Goal: Information Seeking & Learning: Learn about a topic

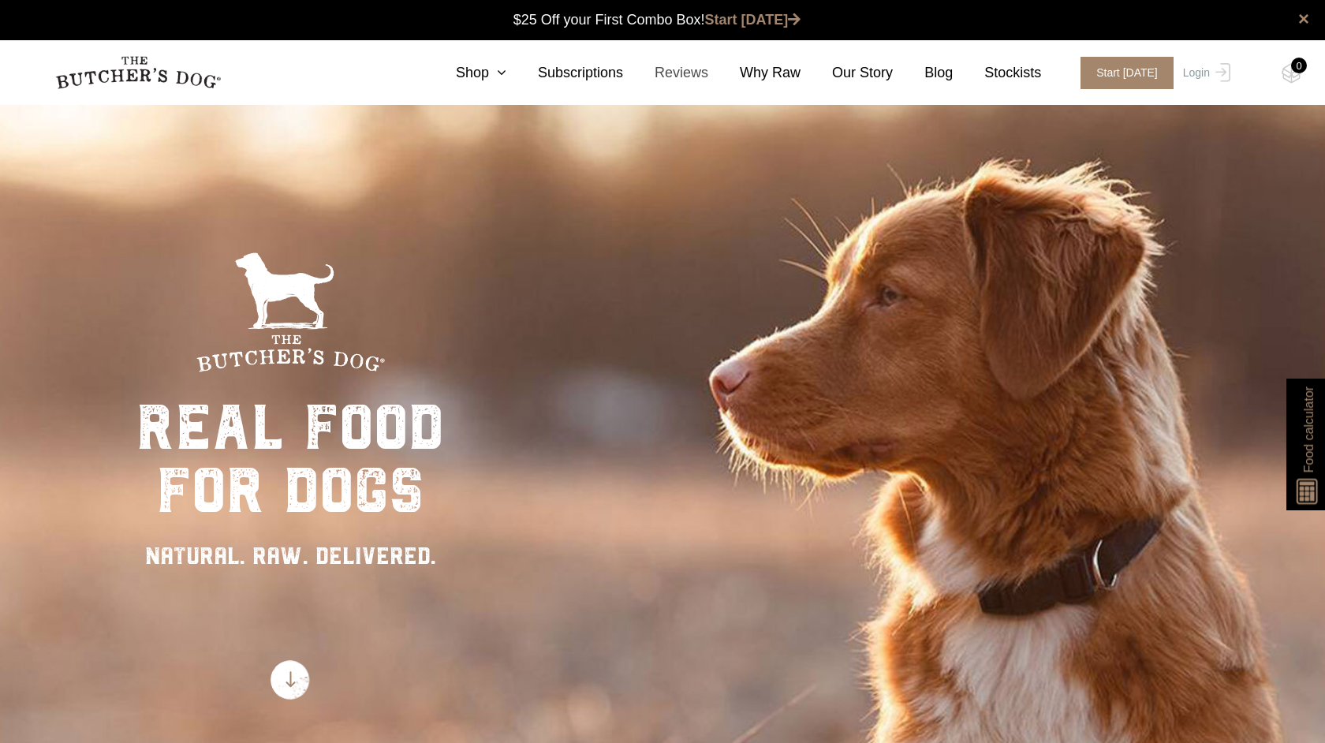
click at [689, 69] on link "Reviews" at bounding box center [665, 72] width 85 height 21
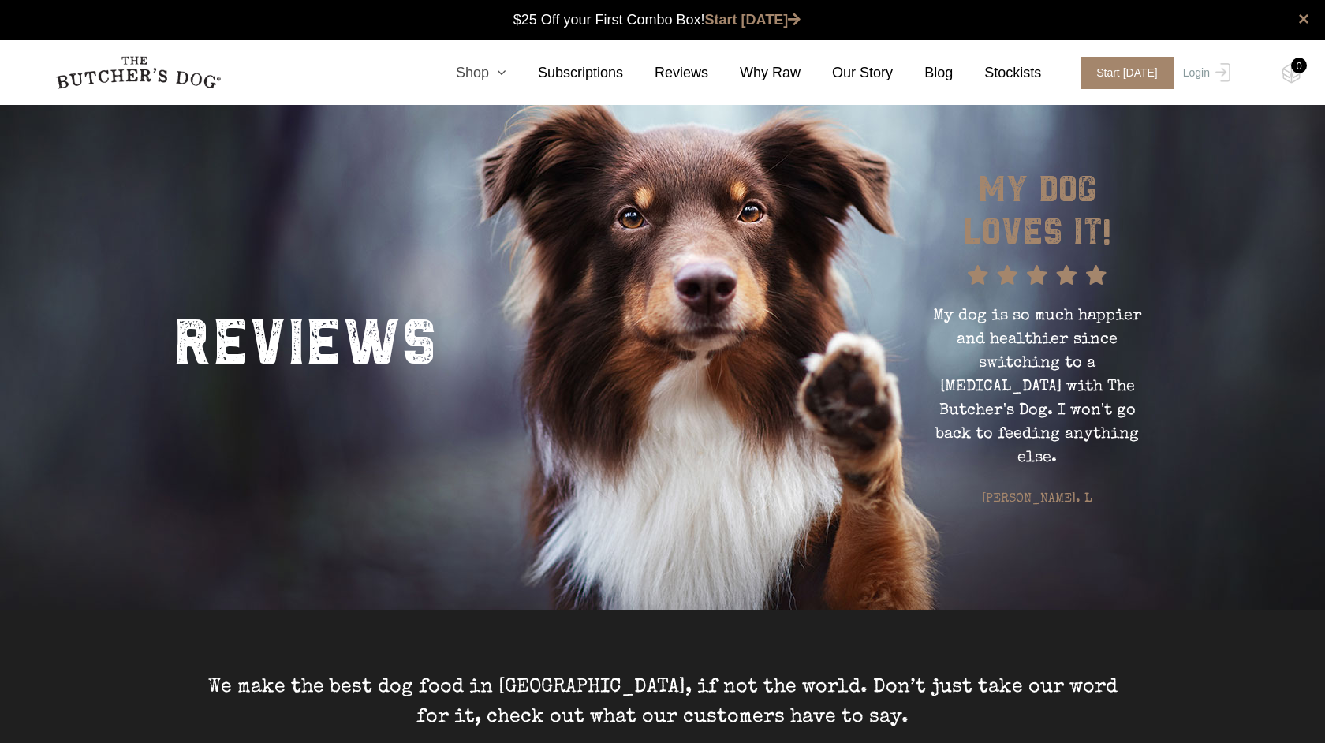
click at [495, 70] on link "Shop" at bounding box center [465, 72] width 82 height 21
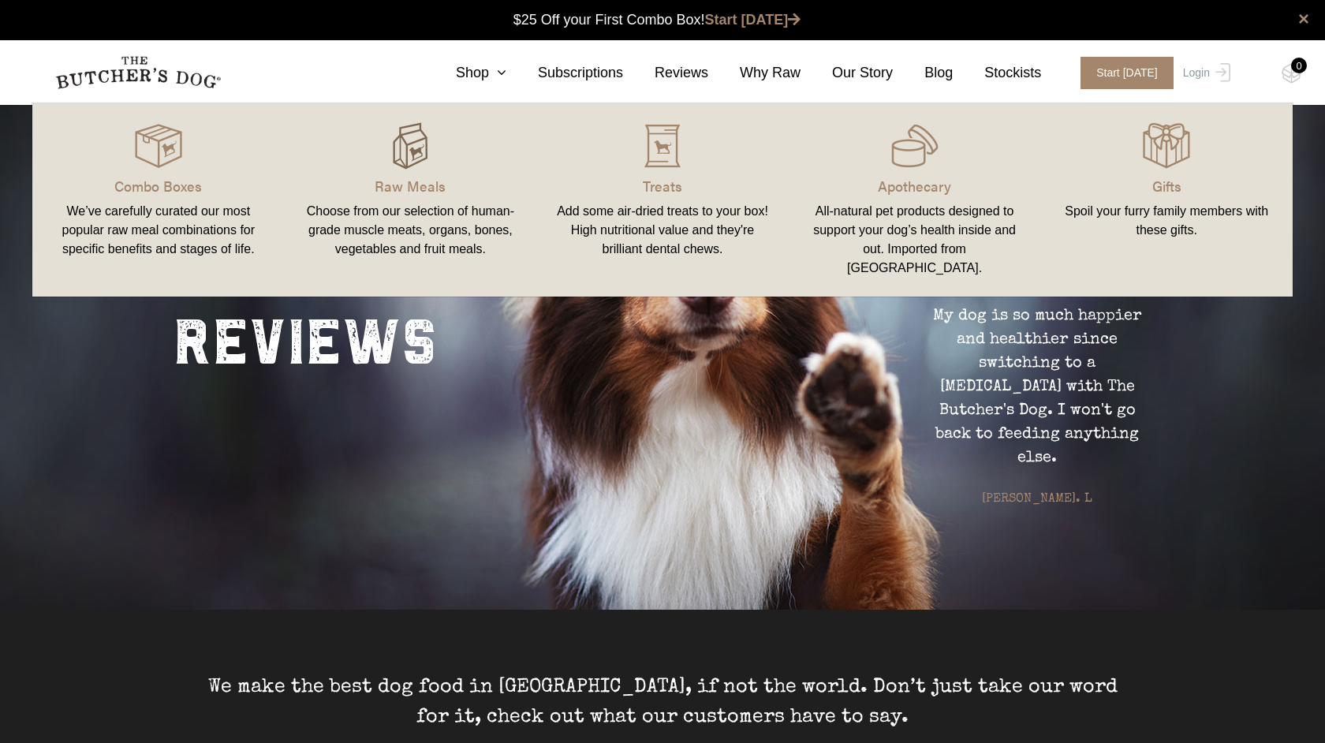
click at [407, 155] on img at bounding box center [410, 145] width 47 height 47
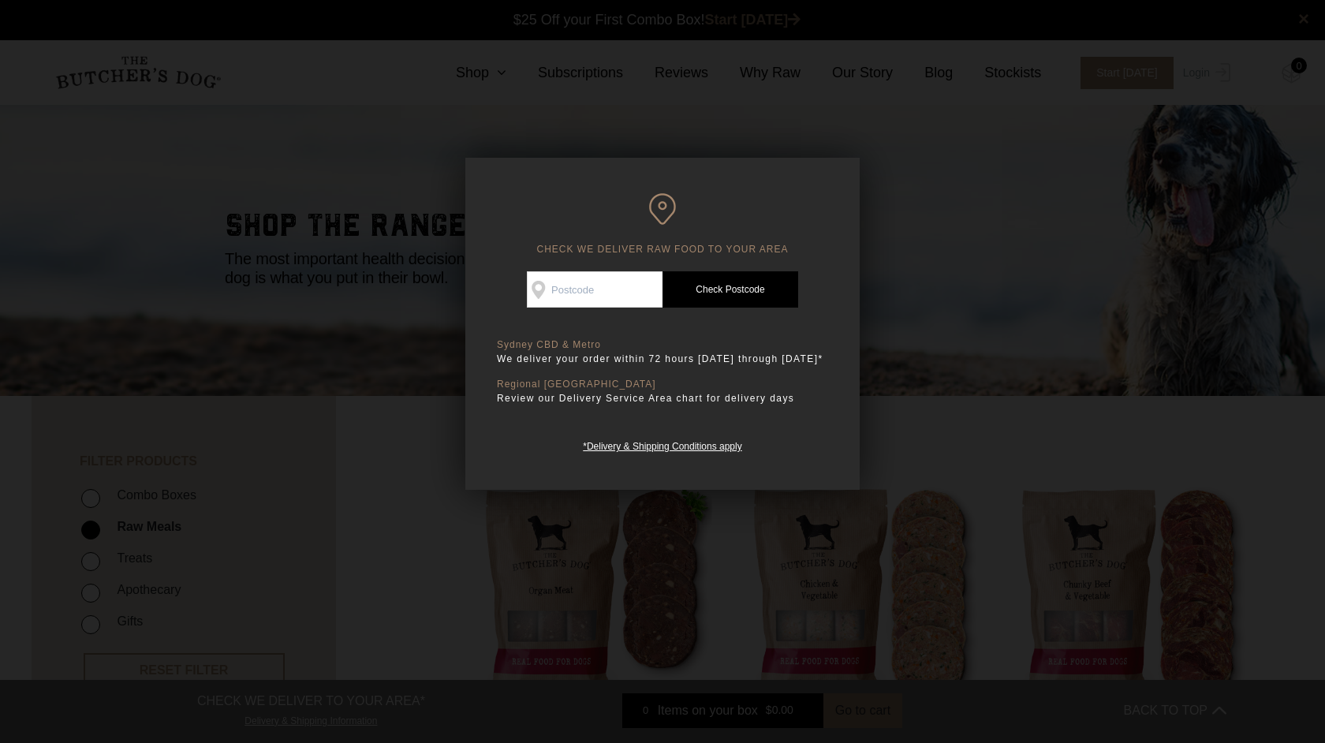
scroll to position [1, 0]
click at [951, 430] on div at bounding box center [662, 371] width 1325 height 743
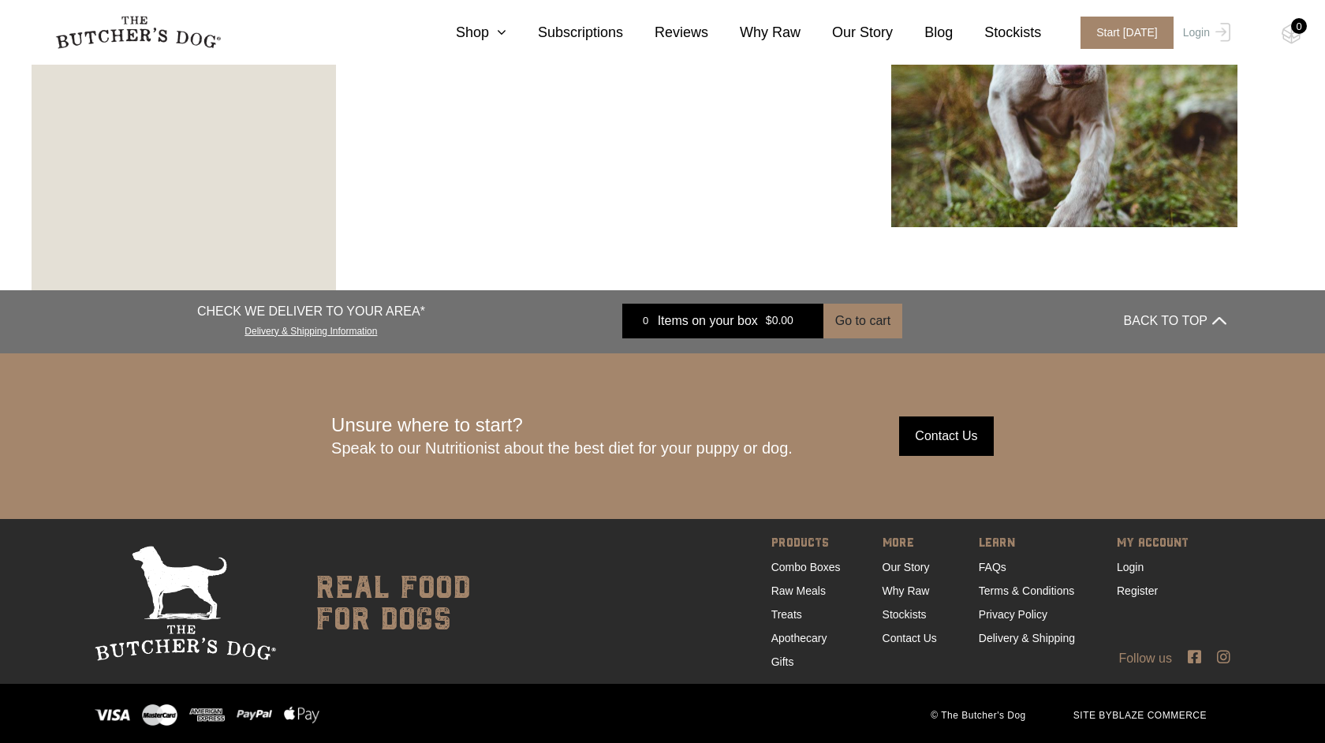
scroll to position [2860, 0]
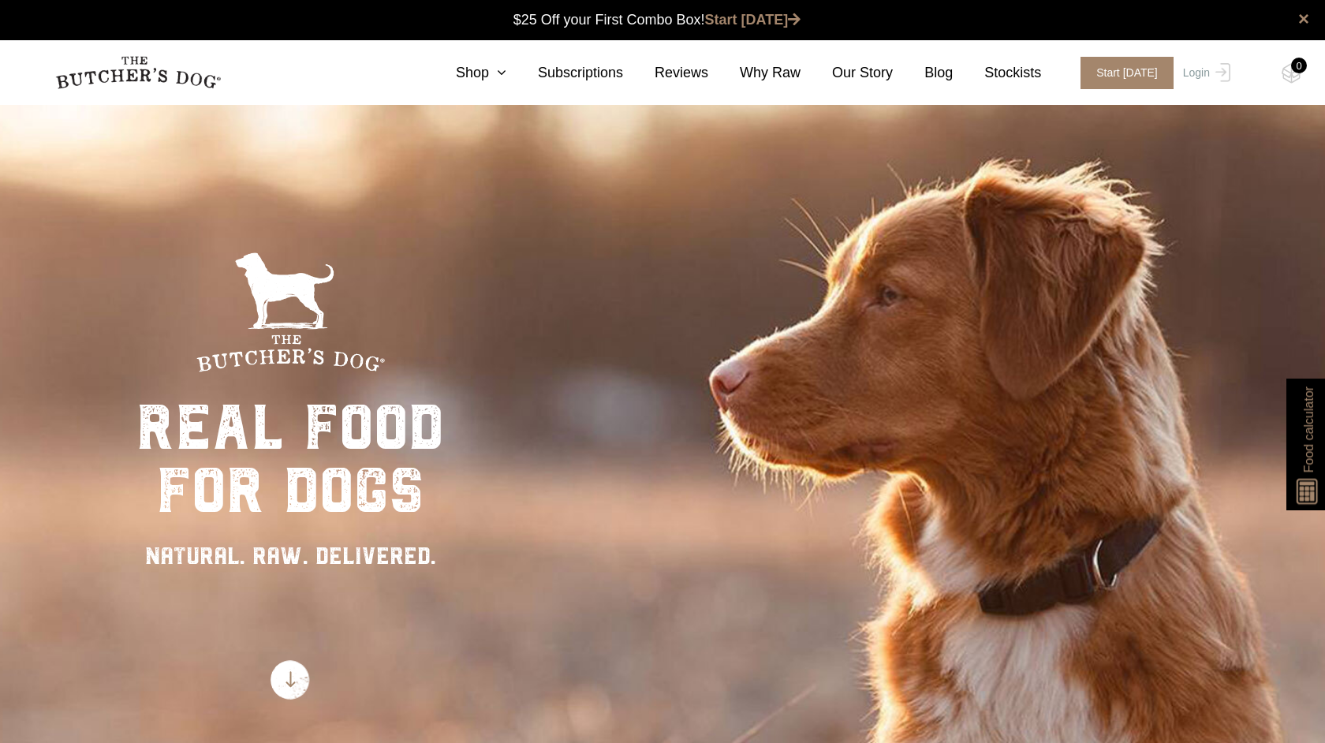
click at [17, 4] on div "× $25 Off your First Combo Box! Start today" at bounding box center [662, 20] width 1325 height 40
